Goal: Complete application form: Complete application form

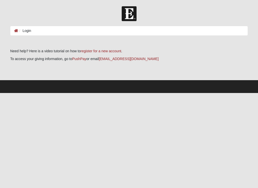
click at [60, 30] on ol "Login" at bounding box center [128, 30] width 237 height 9
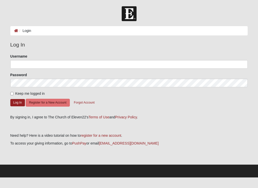
click at [28, 30] on li "Login" at bounding box center [24, 30] width 13 height 5
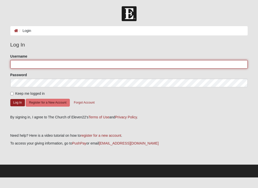
click at [32, 64] on input "Username" at bounding box center [128, 64] width 237 height 9
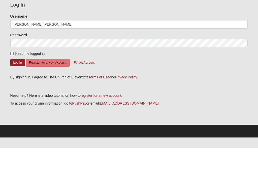
click at [17, 99] on button "Log In" at bounding box center [17, 102] width 15 height 7
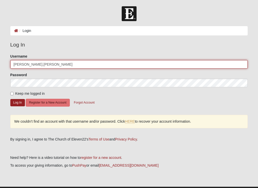
click at [98, 65] on input "[PERSON_NAME].[PERSON_NAME]" at bounding box center [128, 64] width 237 height 9
type input "Sabrinacrane"
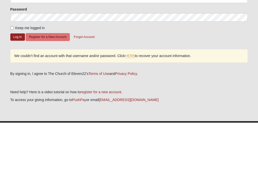
click at [18, 99] on button "Log In" at bounding box center [17, 102] width 15 height 7
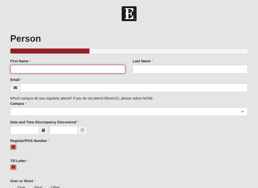
click at [43, 70] on input "First Name" at bounding box center [67, 69] width 115 height 9
type input "[PERSON_NAME]"
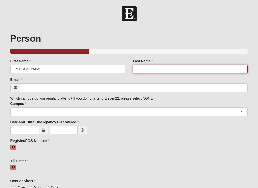
click at [171, 71] on input "Last Name" at bounding box center [190, 69] width 115 height 9
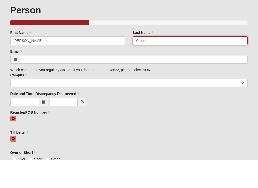
type input "Crane"
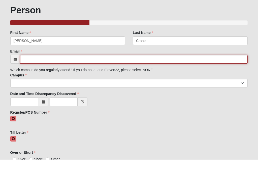
click at [76, 84] on input "Email" at bounding box center [133, 88] width 227 height 9
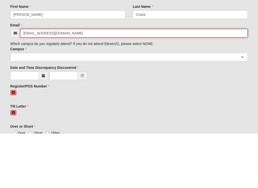
type input "sabrin.crane@coe22.com"
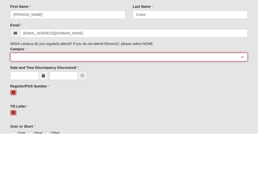
click at [93, 107] on select "Arlington Baymeadows College Park Orlando (Coming Soon) Eleven22 Online Fleming…" at bounding box center [128, 111] width 237 height 9
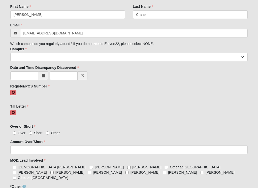
click at [45, 77] on span at bounding box center [43, 75] width 9 height 9
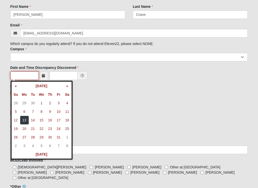
scroll to position [54, 0]
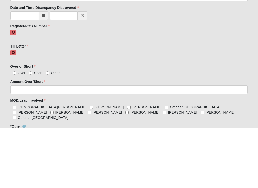
click at [40, 72] on span at bounding box center [43, 76] width 9 height 9
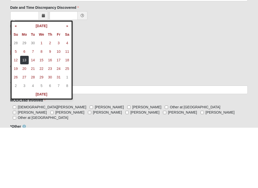
click at [24, 116] on td "13" at bounding box center [24, 120] width 9 height 9
type input "10/13/2025"
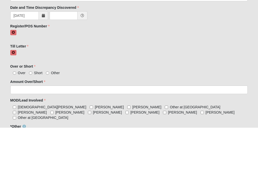
scroll to position [115, 0]
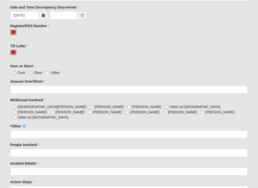
click at [82, 14] on icon at bounding box center [82, 16] width 4 height 4
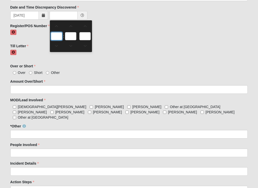
click at [58, 38] on input "text" at bounding box center [56, 36] width 11 height 8
type input "0:00 AM"
type input "0"
type input "00"
type input "AM"
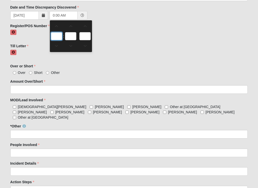
scroll to position [115, 0]
type input "6"
type input "6:00 AM"
type input "12:00 AM"
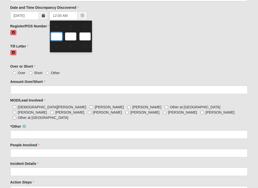
type input "6"
type input "6:00 AM"
type input "12:00 AM"
click at [56, 47] on span at bounding box center [56, 47] width 11 height 4
type input "11:00 PM"
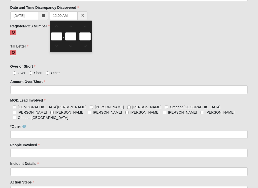
type input "11"
type input "PM"
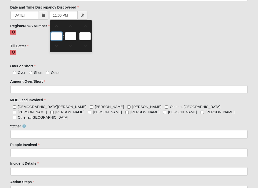
click at [58, 36] on input "11" at bounding box center [56, 36] width 11 height 8
type input "6"
type input "6:00 PM"
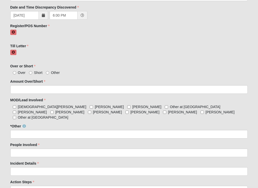
click at [109, 50] on div at bounding box center [128, 55] width 237 height 10
click at [16, 31] on link at bounding box center [13, 32] width 6 height 5
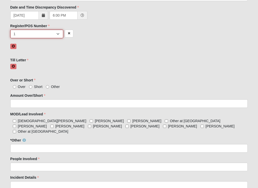
click at [57, 32] on select "1 2 3 4 5 6 7 unknown/other" at bounding box center [36, 34] width 53 height 9
select select "3"
click at [13, 65] on icon at bounding box center [13, 66] width 3 height 3
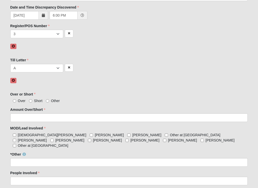
click at [29, 102] on input "Short" at bounding box center [30, 100] width 3 height 3
radio input "true"
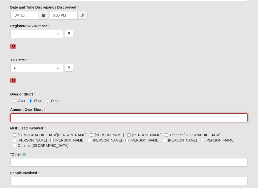
click at [45, 116] on input "Amount Over/Short" at bounding box center [128, 117] width 237 height 9
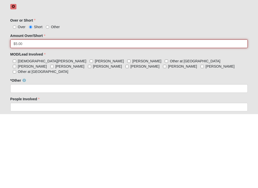
type input "$5.00"
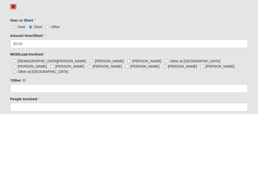
click at [90, 134] on input "Sabrina Crane" at bounding box center [91, 135] width 3 height 3
checkbox input "true"
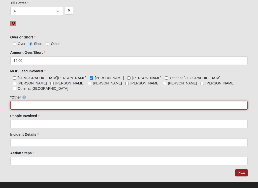
click at [69, 101] on input "*Other" at bounding box center [128, 105] width 237 height 9
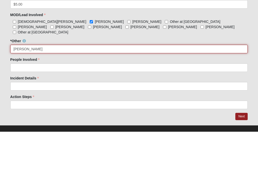
type input "Diana Cote-Taylor"
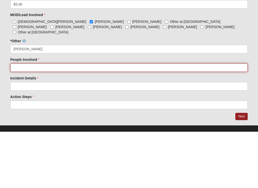
click at [77, 120] on input "People Involved" at bounding box center [128, 124] width 237 height 9
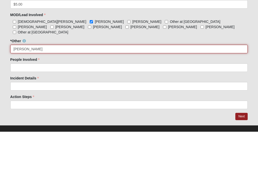
click at [49, 101] on input "Diana Cote-Taylor" at bounding box center [128, 105] width 237 height 9
click at [48, 101] on input "Diana Cote-Taylor" at bounding box center [128, 105] width 237 height 9
click at [40, 101] on input "Diana Cote-Taylor" at bounding box center [128, 105] width 237 height 9
click at [38, 101] on input "Diana Cote-Taylor" at bounding box center [128, 105] width 237 height 9
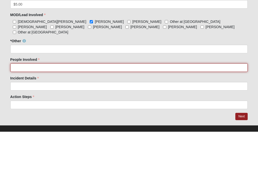
click at [37, 120] on input "People Involved" at bounding box center [128, 124] width 237 height 9
click at [31, 120] on input "People Involved" at bounding box center [128, 124] width 237 height 9
paste input "Diana Cote-Taylor"
type input "Diana Cote-Taylor"
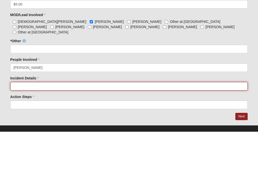
click at [52, 138] on input "Incident Details" at bounding box center [128, 142] width 237 height 9
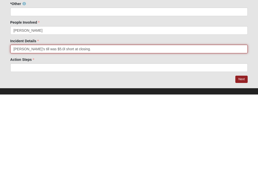
click at [46, 138] on input "Diana’s till was $5.0l short at closing." at bounding box center [128, 142] width 237 height 9
type input "Diana’s till was $5.00 short at closing."
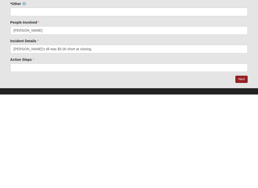
click at [105, 151] on div "Action Steps Action Steps is required." at bounding box center [128, 158] width 237 height 15
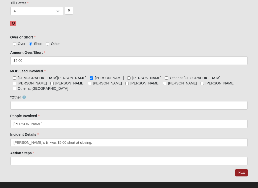
click at [74, 151] on div "Action Steps Action Steps is required." at bounding box center [128, 158] width 237 height 15
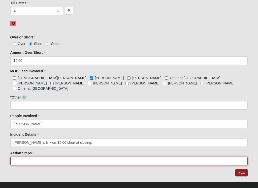
click at [75, 157] on input "Action Steps" at bounding box center [128, 161] width 237 height 9
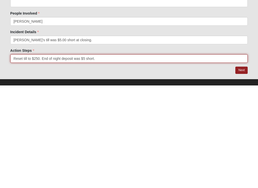
type input "Reset till to $250. End of night deposit was $5 short."
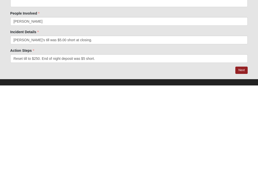
click at [243, 169] on link "Next" at bounding box center [241, 172] width 12 height 7
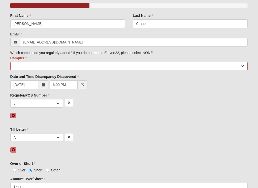
scroll to position [65, 0]
click at [144, 65] on select "Arlington Baymeadows College Park Orlando (Coming Soon) Eleven22 Online Fleming…" at bounding box center [128, 66] width 237 height 9
select select "5"
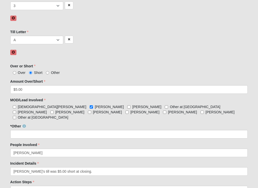
scroll to position [192, 0]
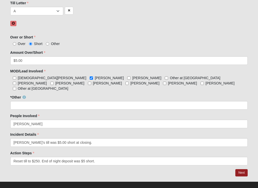
click at [241, 169] on link "Next" at bounding box center [241, 172] width 12 height 7
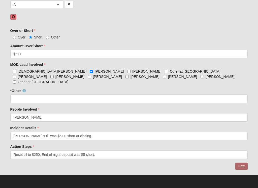
scroll to position [172, 0]
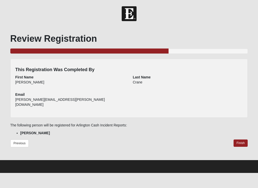
click at [242, 140] on link "Finish" at bounding box center [240, 143] width 14 height 7
